Goal: Complete application form

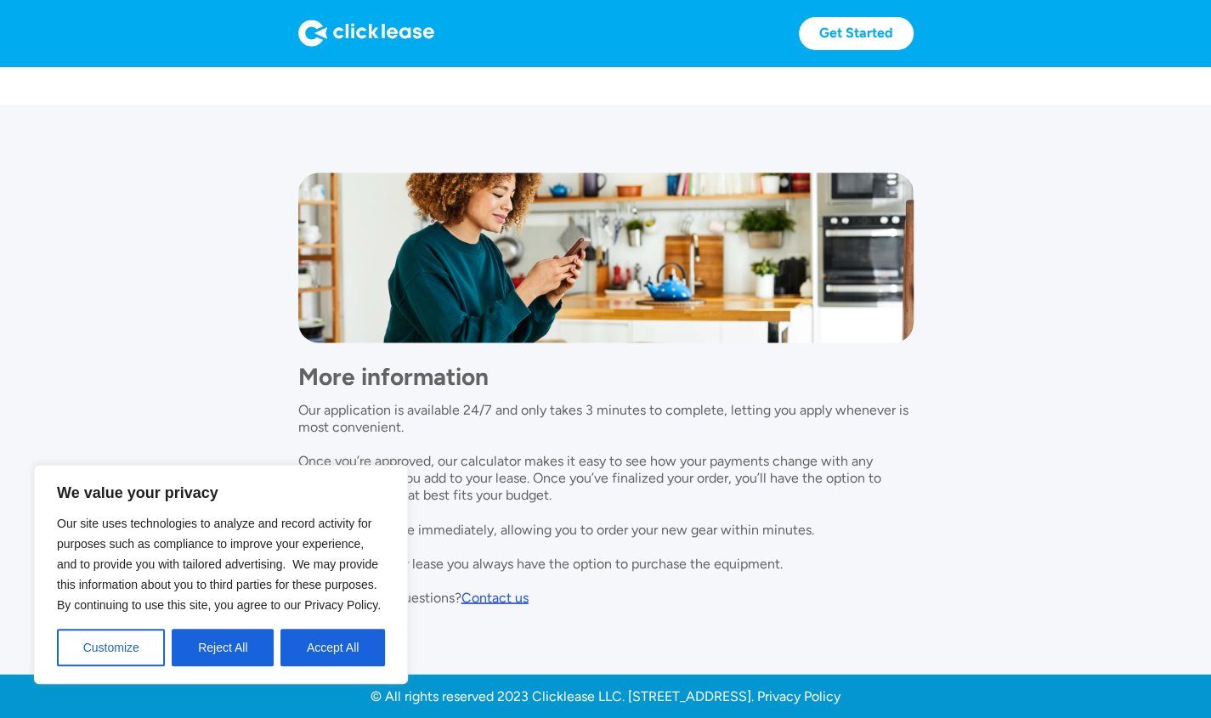
scroll to position [1373, 0]
